Goal: Task Accomplishment & Management: Manage account settings

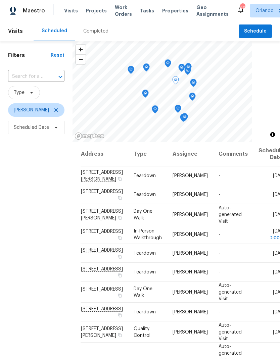
click at [28, 278] on div "Filters Reset ​ Type Austin Jones Scheduled Date" at bounding box center [36, 235] width 73 height 388
click at [0, 0] on icon at bounding box center [0, 0] width 0 height 0
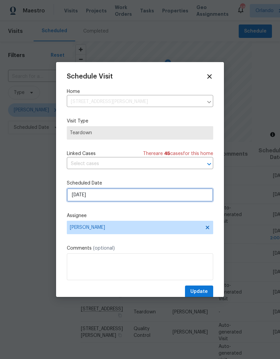
click at [151, 199] on input "8/13/2025" at bounding box center [140, 194] width 146 height 13
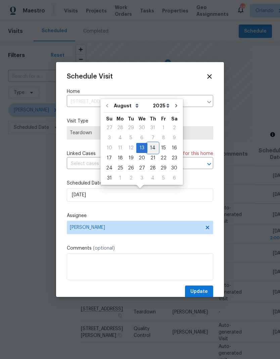
click at [150, 148] on div "14" at bounding box center [152, 147] width 11 height 9
type input "8/14/2025"
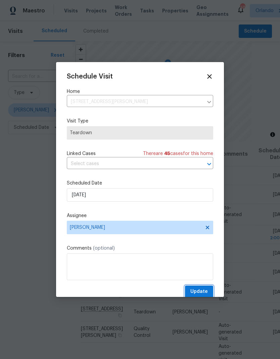
click at [203, 291] on span "Update" at bounding box center [198, 292] width 17 height 8
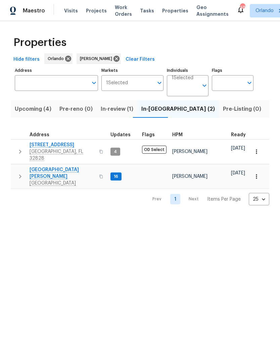
click at [65, 146] on span "[STREET_ADDRESS]" at bounding box center [62, 145] width 65 height 7
click at [46, 114] on button "Upcoming (4)" at bounding box center [33, 108] width 45 height 17
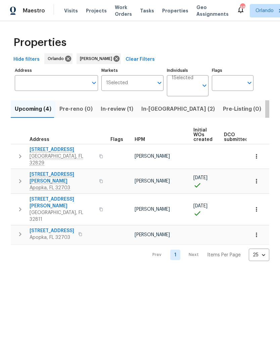
click at [269, 109] on span "Listed (9)" at bounding box center [282, 108] width 26 height 9
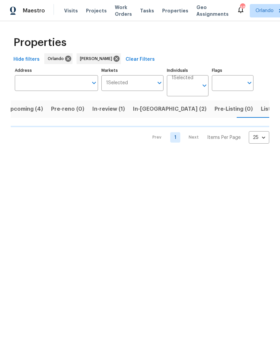
scroll to position [0, 9]
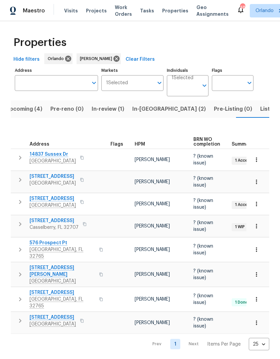
click at [51, 267] on span "4026 Tenita Dr" at bounding box center [62, 271] width 65 height 13
click at [259, 272] on icon "button" at bounding box center [256, 274] width 7 height 7
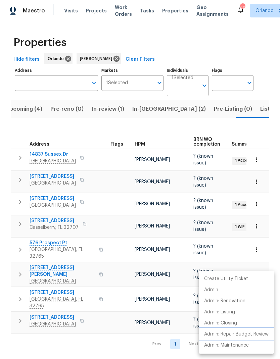
click at [262, 335] on p "Admin: Repair Budget Review" at bounding box center [236, 334] width 64 height 7
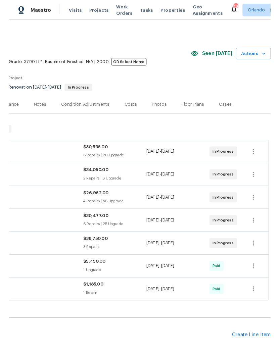
scroll to position [0, 99]
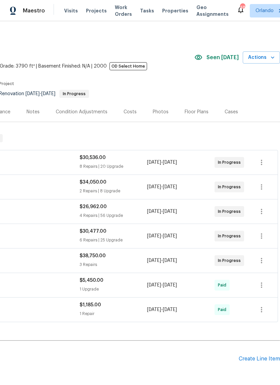
click at [266, 58] on span "Actions" at bounding box center [261, 57] width 27 height 8
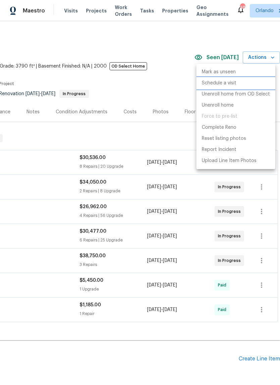
click at [225, 83] on p "Schedule a visit" at bounding box center [219, 83] width 35 height 7
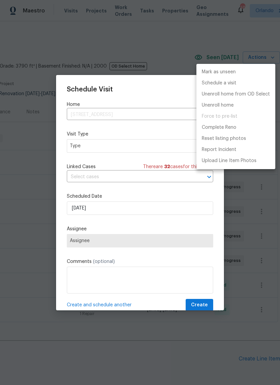
click at [164, 148] on div at bounding box center [140, 192] width 280 height 385
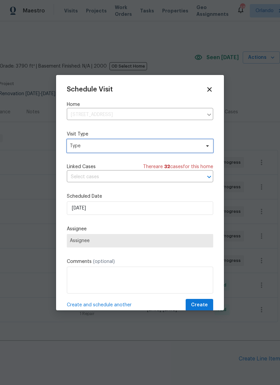
click at [161, 146] on span "Type" at bounding box center [135, 145] width 131 height 7
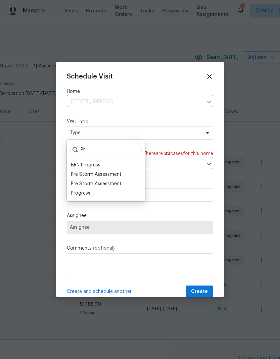
type input "Pr"
click at [85, 194] on div "Progress" at bounding box center [80, 193] width 19 height 7
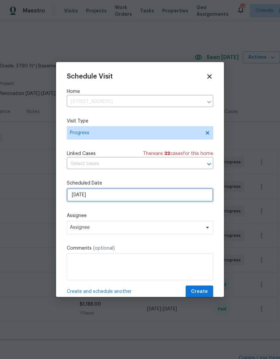
click at [145, 198] on input "8/13/2025" at bounding box center [140, 194] width 146 height 13
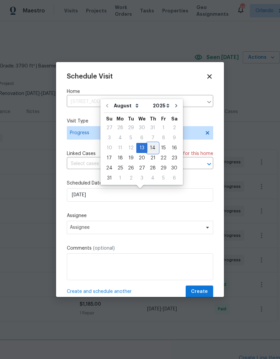
click at [151, 150] on div "14" at bounding box center [152, 147] width 11 height 9
type input "8/14/2025"
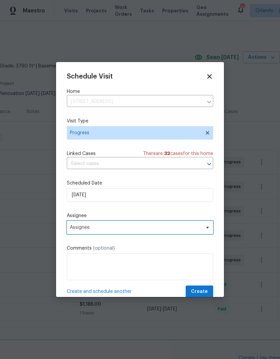
click at [160, 229] on span "Assignee" at bounding box center [136, 227] width 132 height 5
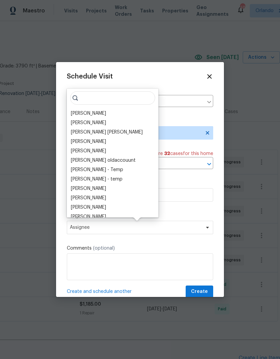
click at [95, 112] on div "[PERSON_NAME]" at bounding box center [88, 113] width 35 height 7
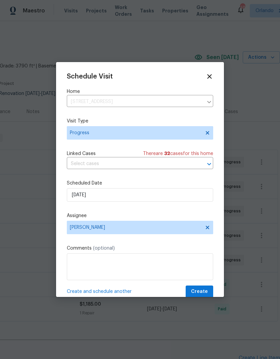
click at [141, 265] on textarea at bounding box center [140, 267] width 146 height 27
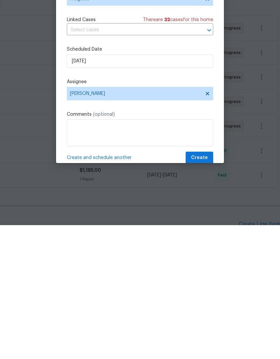
scroll to position [27, 0]
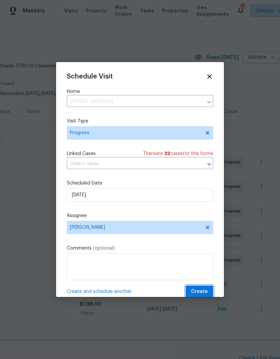
click at [204, 289] on button "Create" at bounding box center [200, 292] width 28 height 12
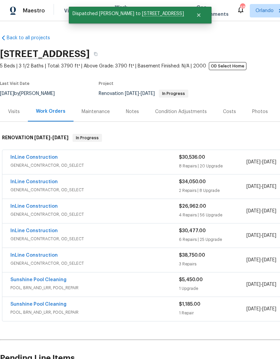
scroll to position [0, 0]
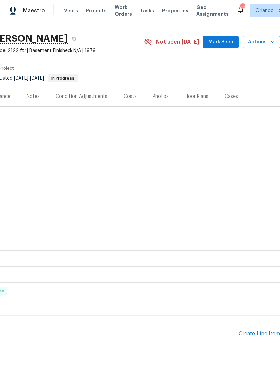
scroll to position [15, 99]
click at [231, 37] on button "Mark Seen" at bounding box center [221, 42] width 36 height 12
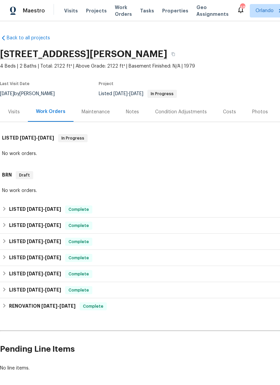
scroll to position [0, 0]
